Goal: Information Seeking & Learning: Learn about a topic

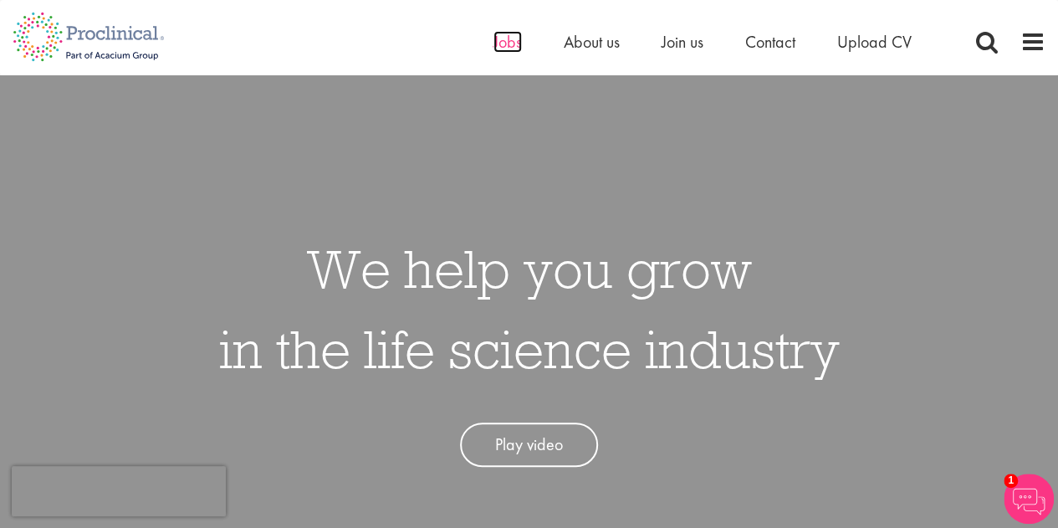
click at [516, 48] on span "Jobs" at bounding box center [507, 42] width 28 height 22
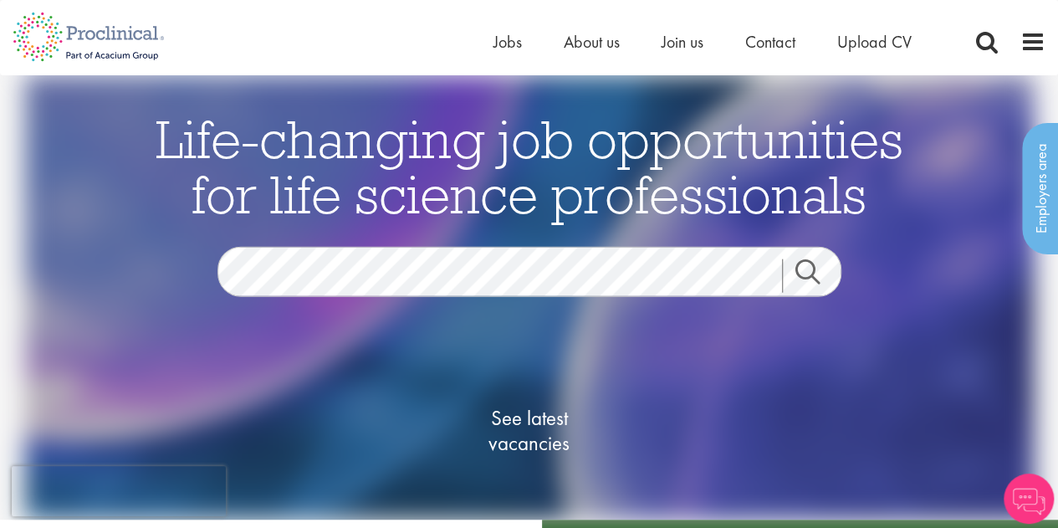
click at [806, 281] on link "Search" at bounding box center [818, 275] width 72 height 33
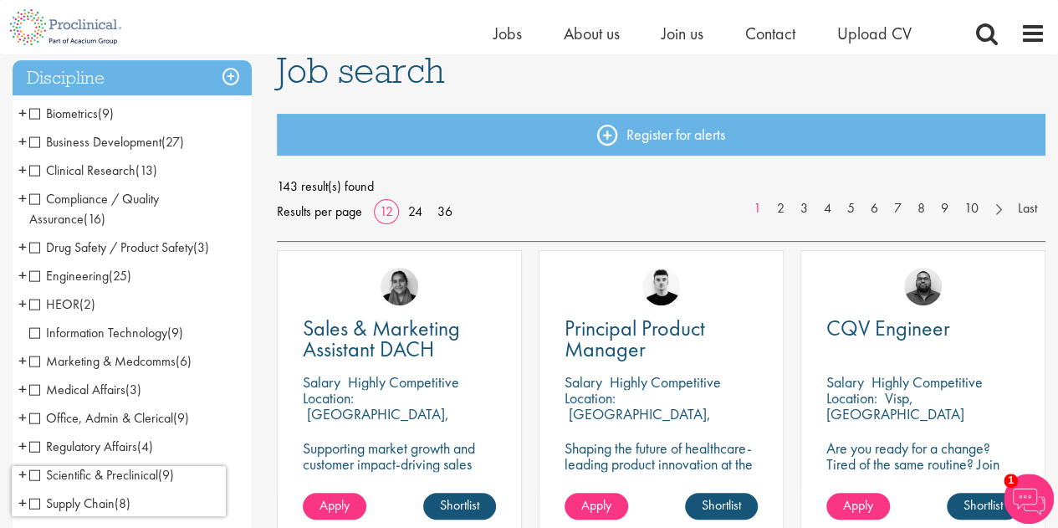
scroll to position [146, 0]
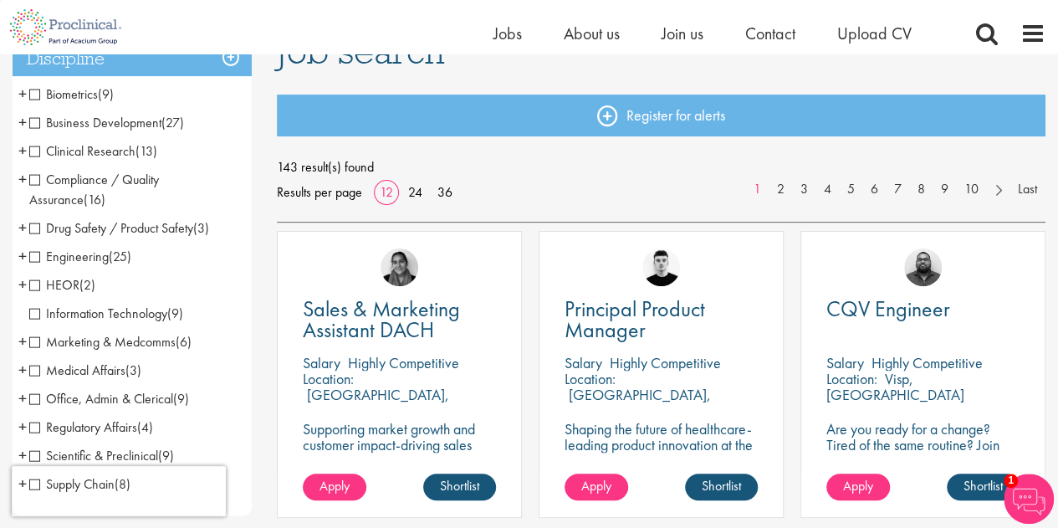
click at [38, 151] on span "Clinical Research" at bounding box center [82, 151] width 106 height 18
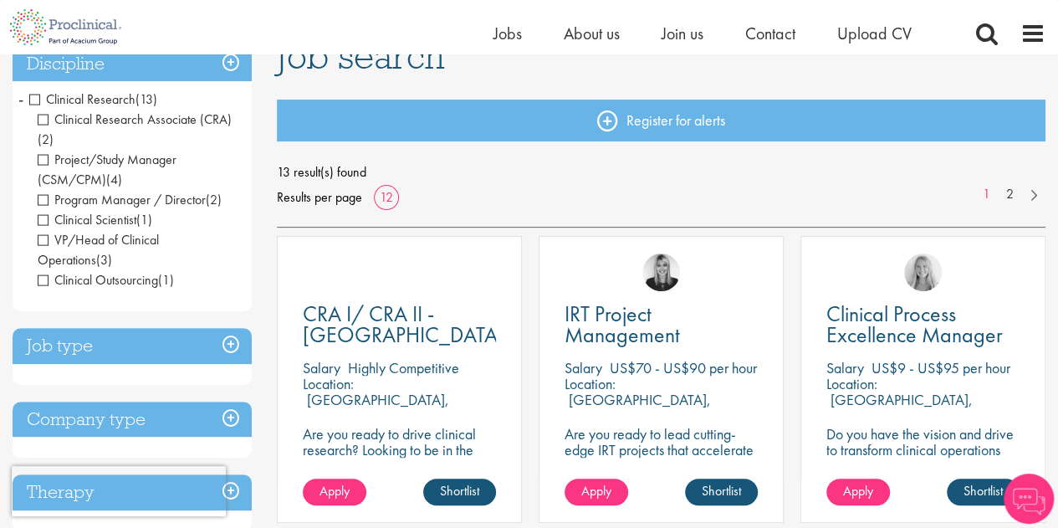
scroll to position [142, 0]
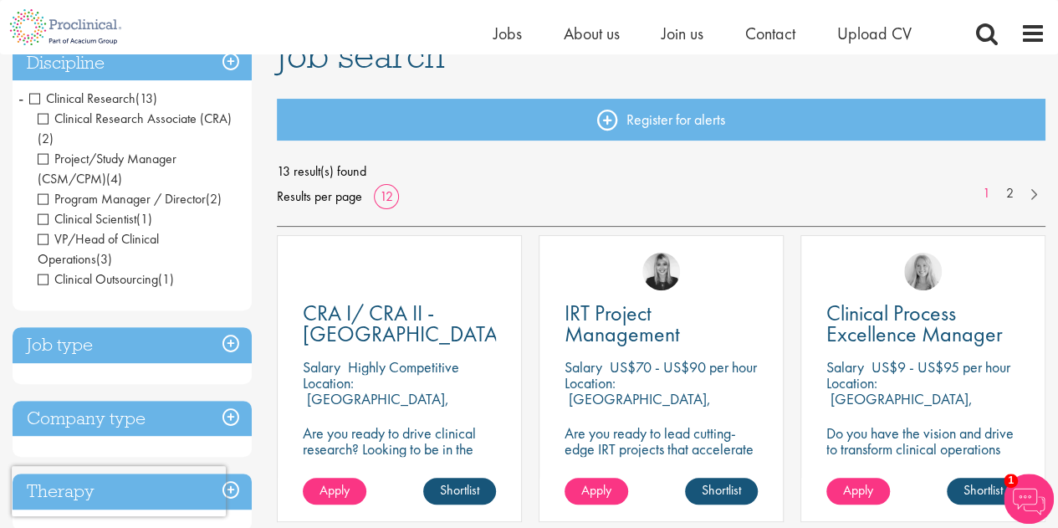
click at [36, 103] on span "Clinical Research" at bounding box center [82, 98] width 106 height 18
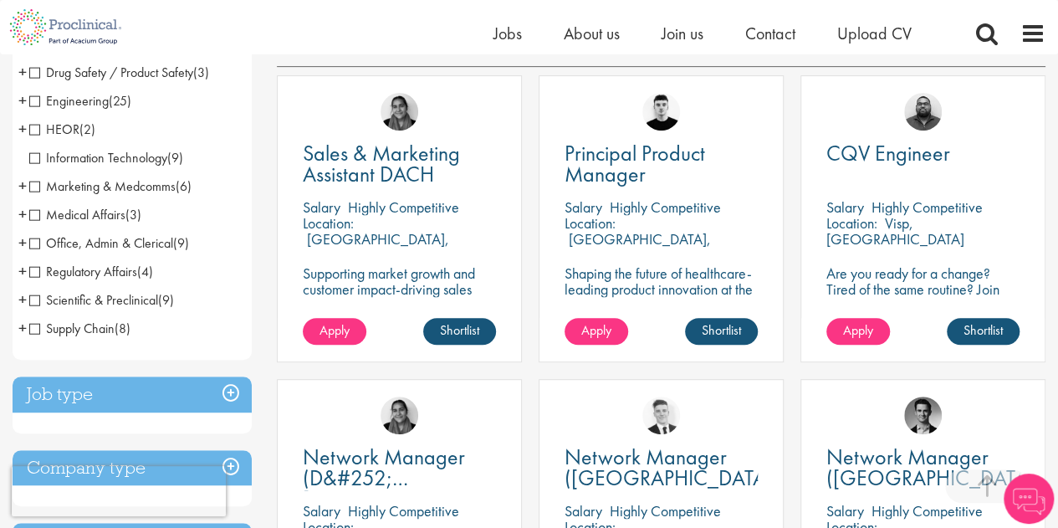
scroll to position [304, 0]
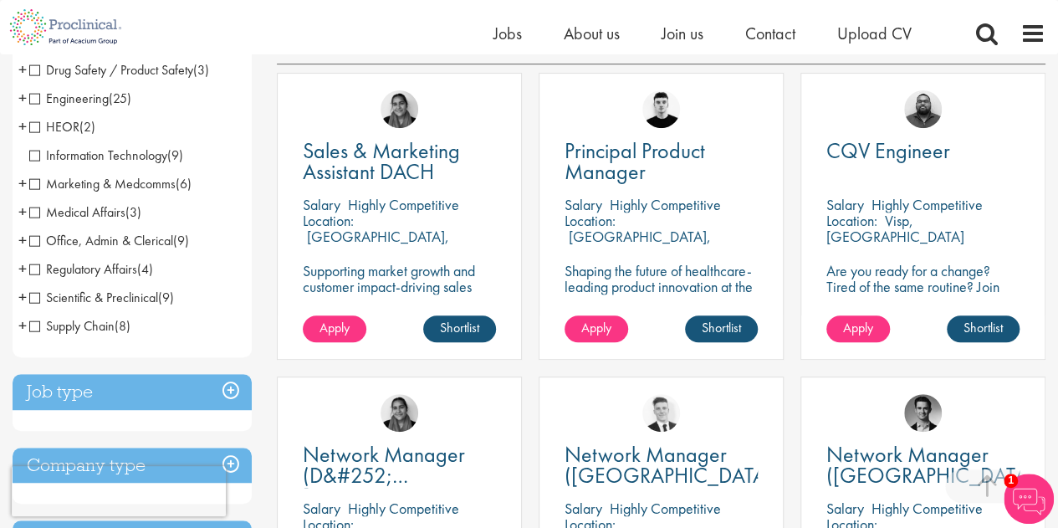
click at [128, 304] on span "Scientific & Preclinical" at bounding box center [93, 298] width 129 height 18
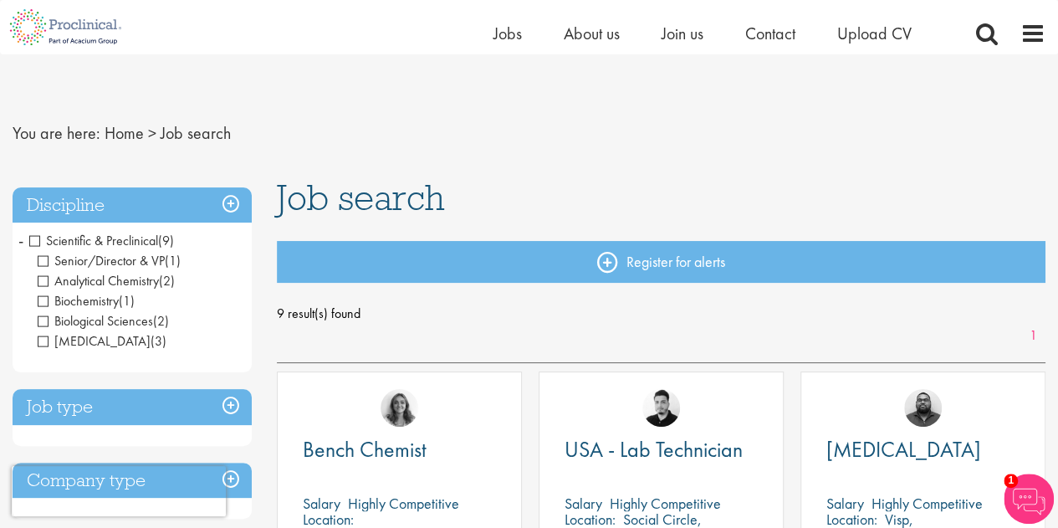
scroll to position [49, 0]
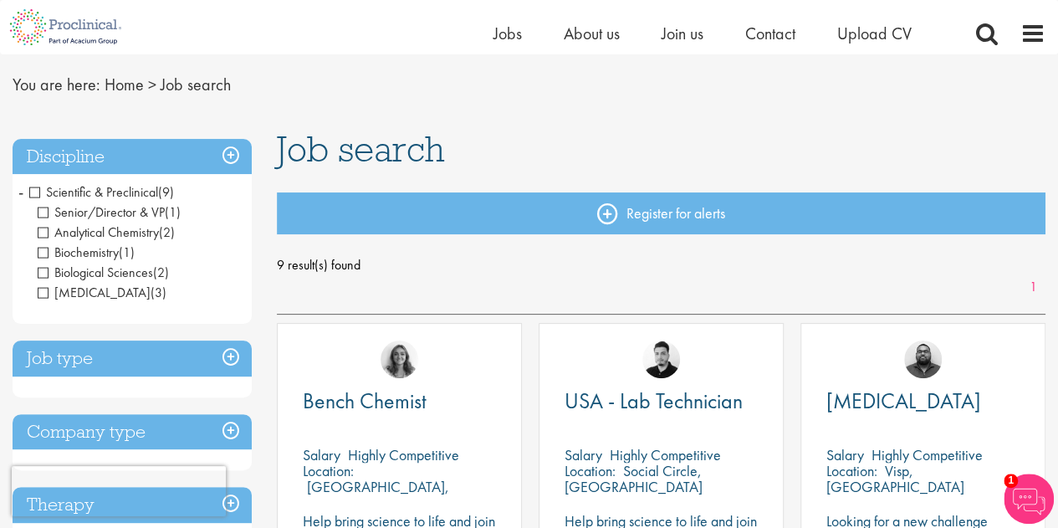
click at [37, 193] on span "Scientific & Preclinical" at bounding box center [93, 192] width 129 height 18
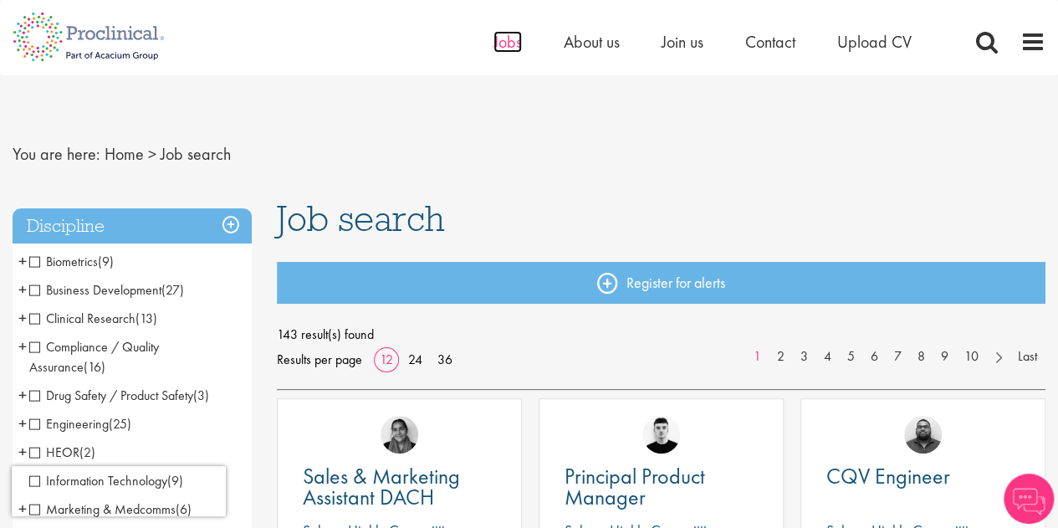
click at [514, 43] on span "Jobs" at bounding box center [507, 42] width 28 height 22
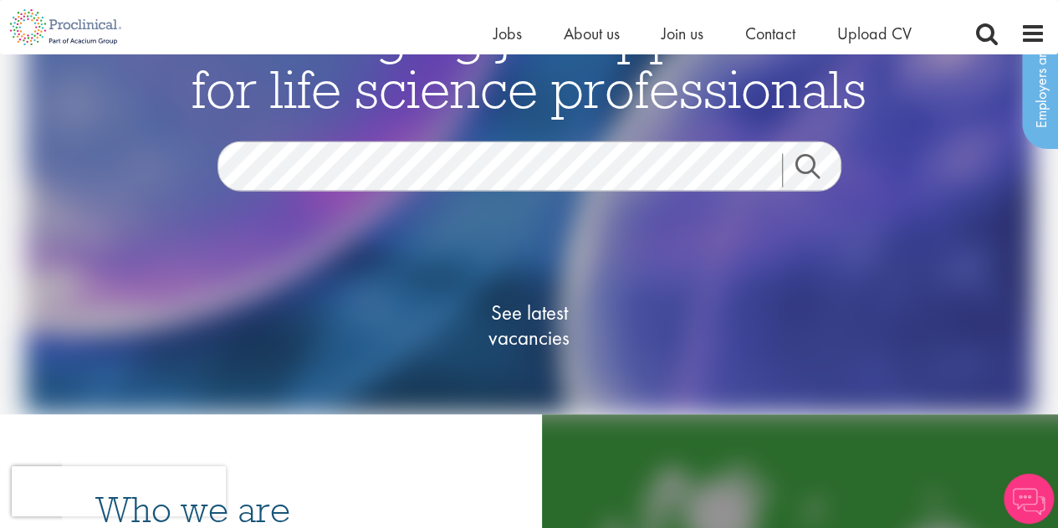
scroll to position [28, 0]
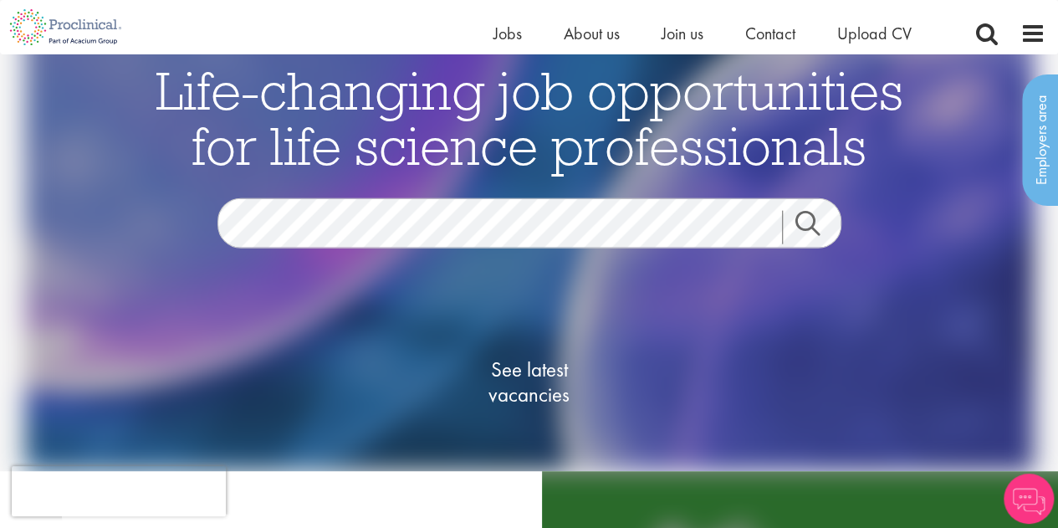
click at [810, 217] on link "Search" at bounding box center [818, 227] width 72 height 33
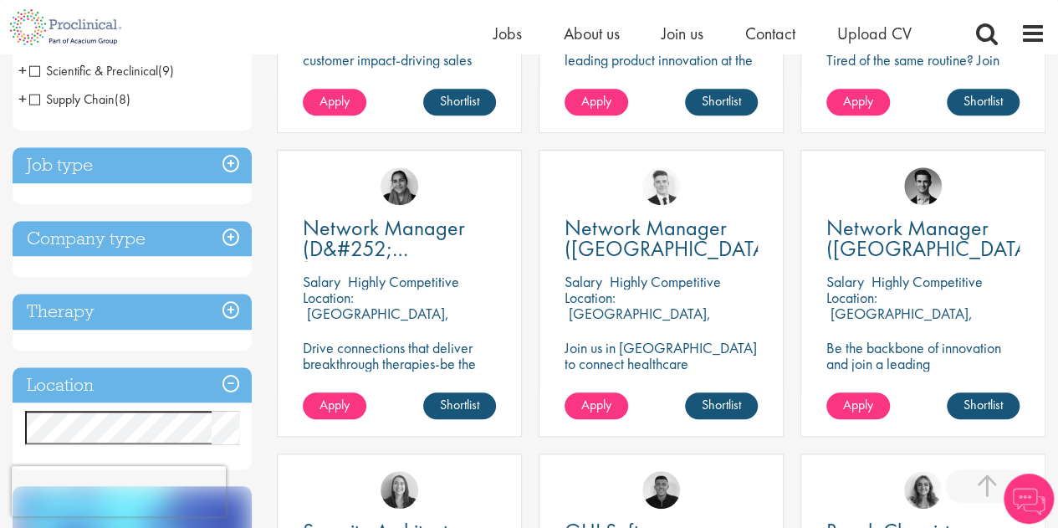
scroll to position [597, 0]
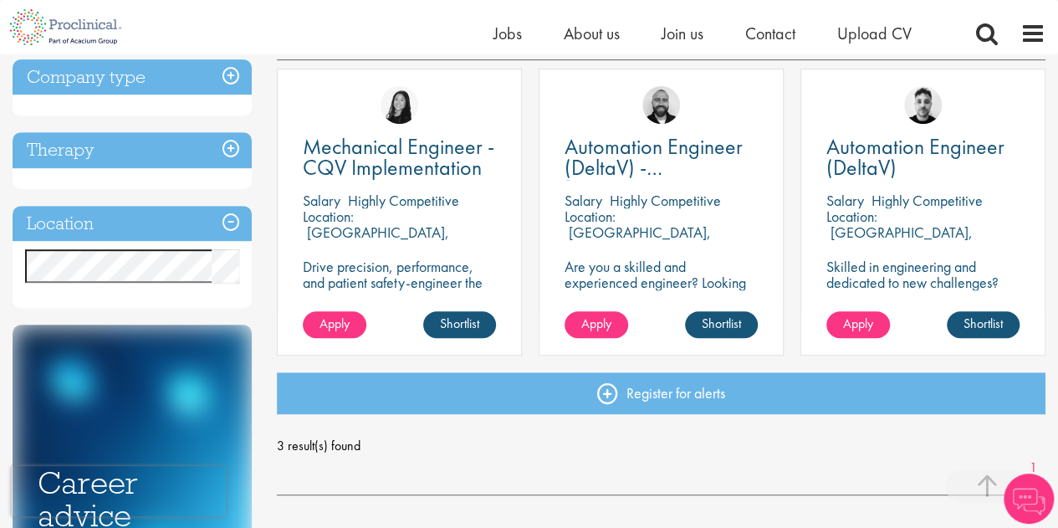
scroll to position [304, 0]
